Goal: Entertainment & Leisure: Consume media (video, audio)

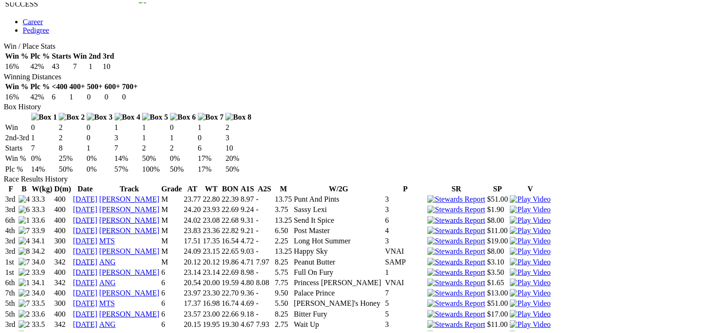
scroll to position [723, 0]
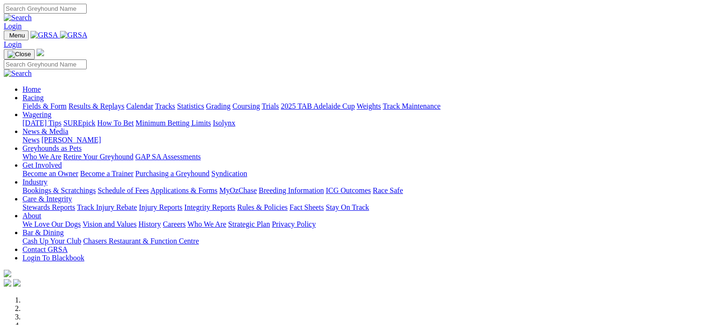
click at [124, 102] on link "Results & Replays" at bounding box center [96, 106] width 56 height 8
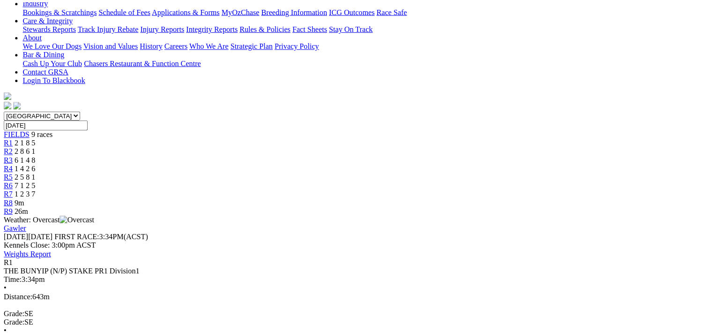
scroll to position [198, 0]
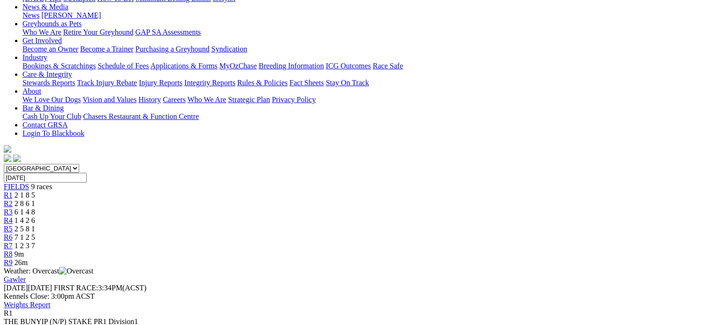
scroll to position [138, 0]
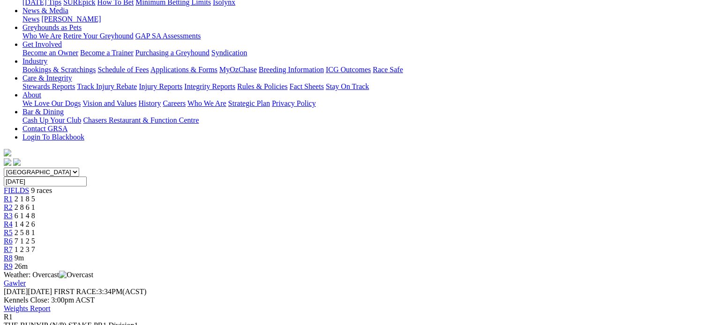
click at [35, 203] on span "2 8 6 1" at bounding box center [25, 207] width 21 height 8
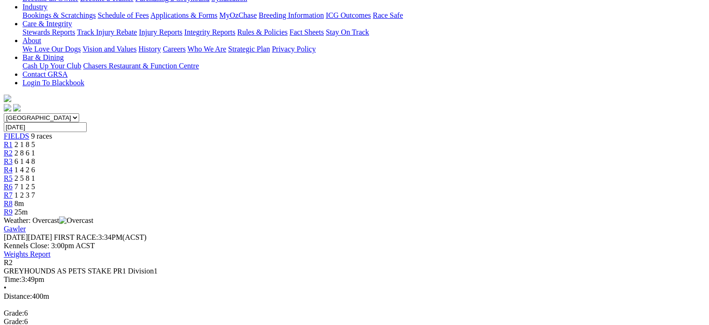
scroll to position [171, 0]
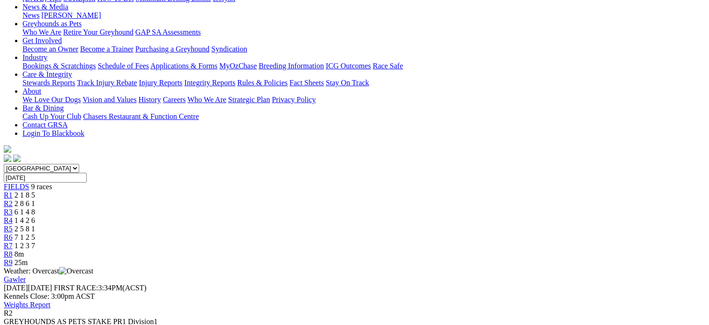
scroll to position [115, 0]
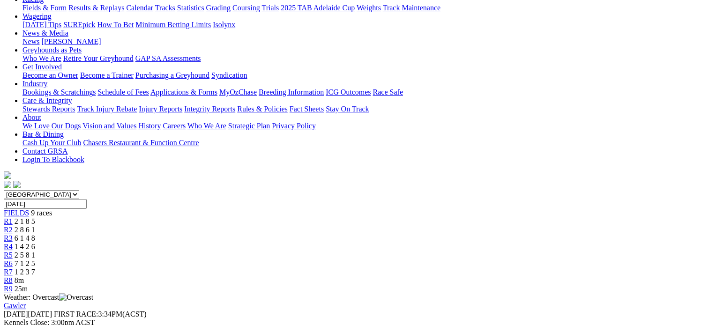
click at [13, 234] on link "R3" at bounding box center [8, 238] width 9 height 8
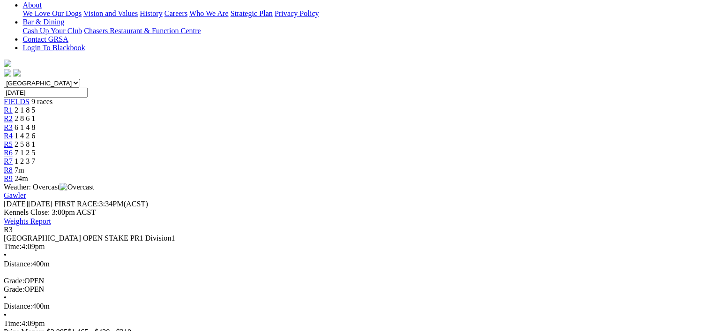
scroll to position [238, 0]
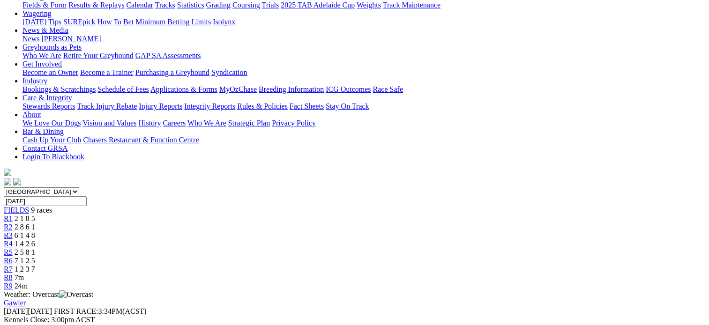
scroll to position [116, 0]
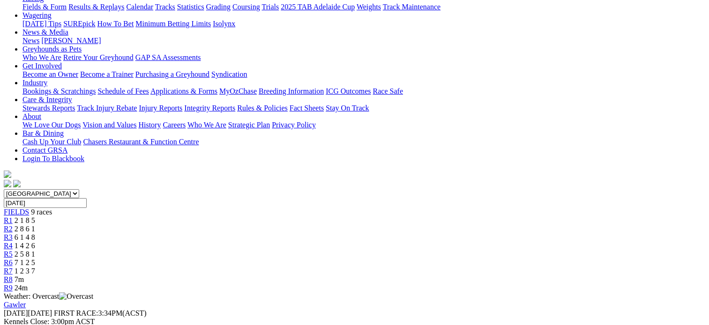
click at [344, 242] on div "R4 1 4 2 6" at bounding box center [355, 246] width 702 height 8
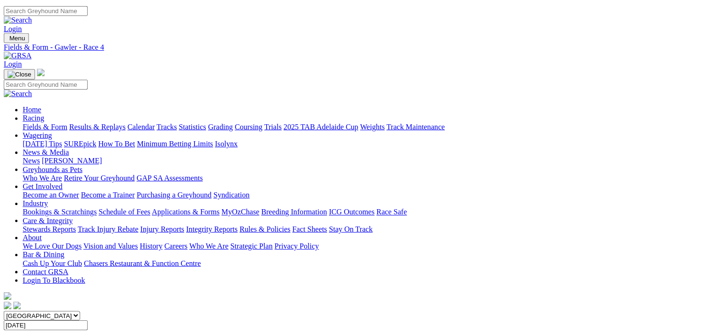
scroll to position [192, 0]
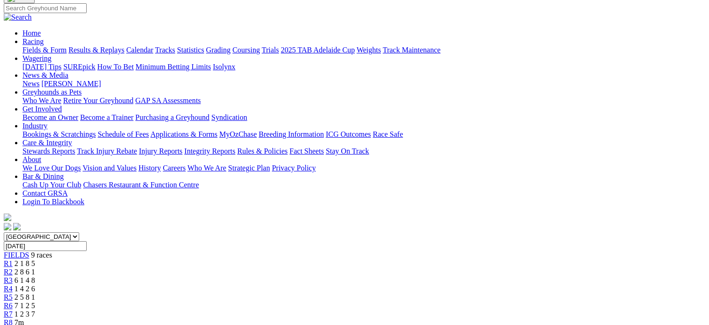
scroll to position [73, 0]
click at [392, 293] on div "R5 2 5 8 1" at bounding box center [355, 297] width 702 height 8
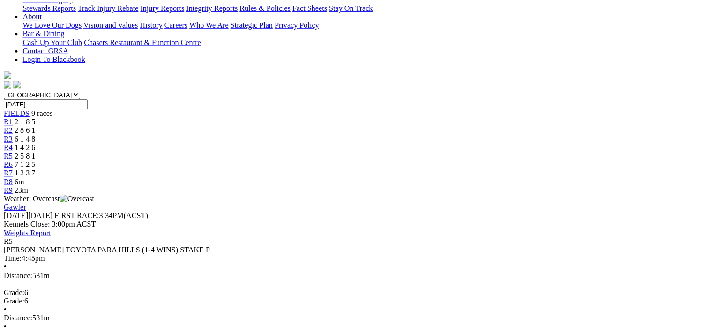
scroll to position [217, 0]
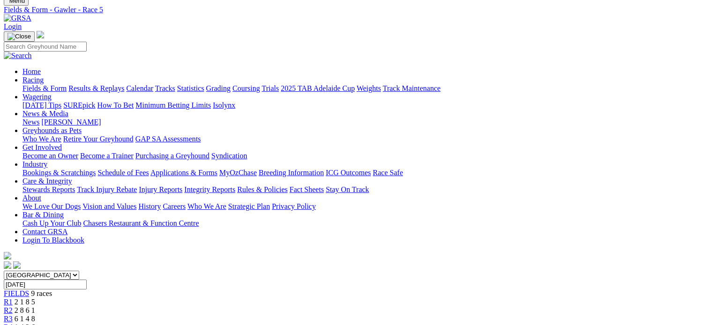
scroll to position [34, 0]
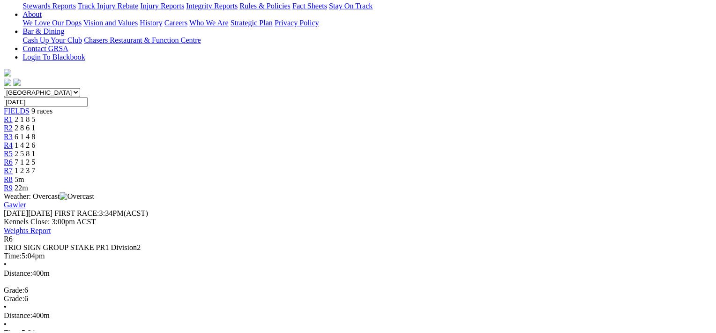
scroll to position [222, 0]
